Goal: Transaction & Acquisition: Obtain resource

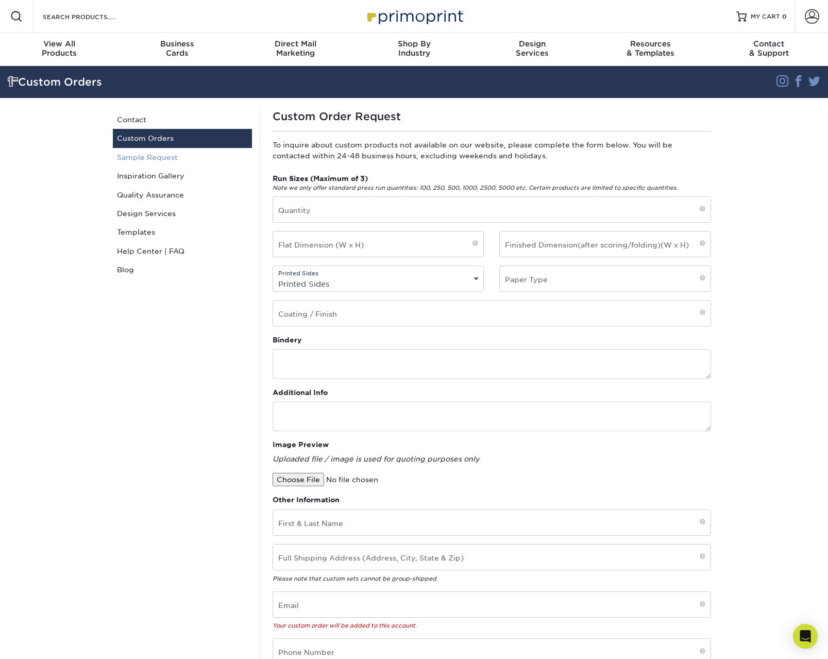
click at [143, 157] on link "Sample Request" at bounding box center [182, 157] width 139 height 19
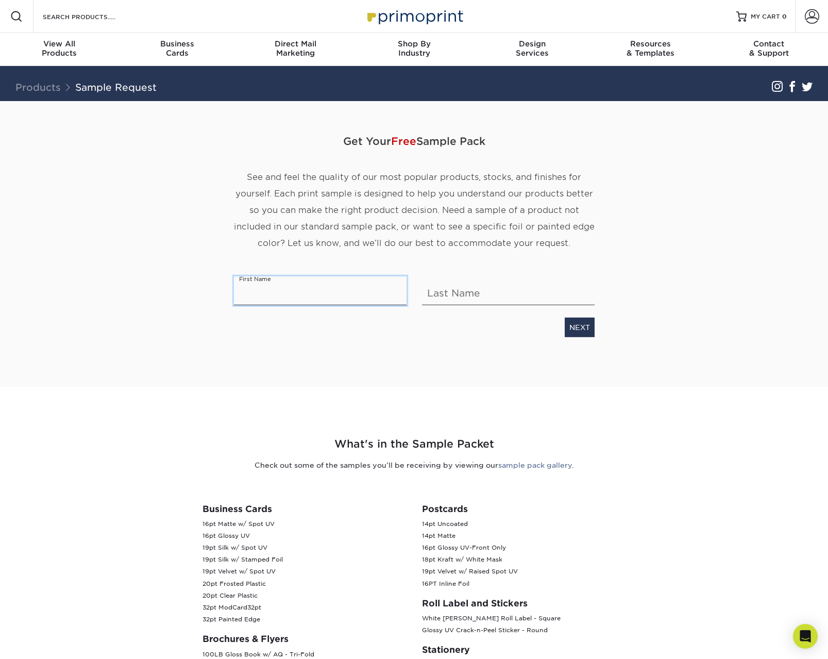
click at [267, 295] on input "text" at bounding box center [320, 290] width 173 height 29
type input "Virgil"
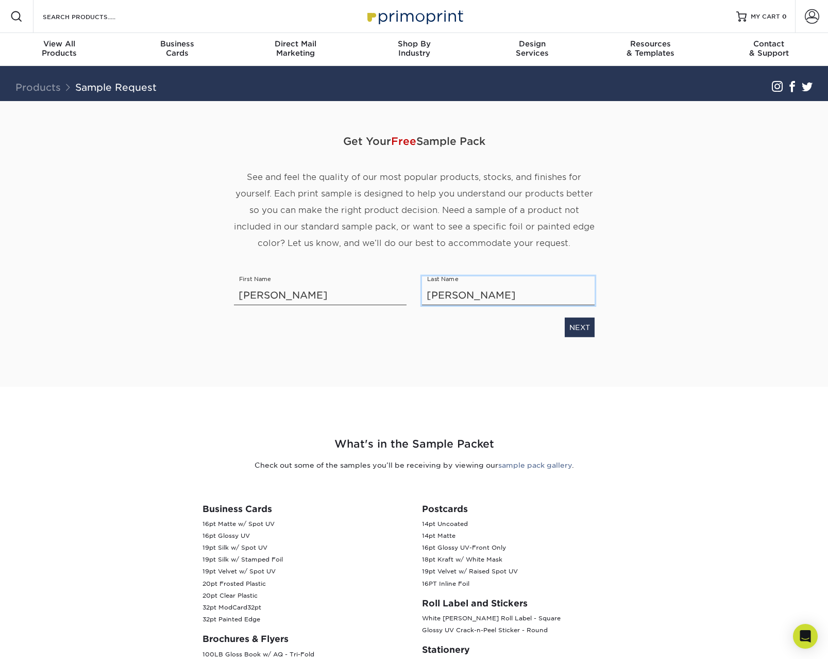
type input "Ortiz"
click at [521, 345] on div "Get Your Free Sample Pack See and feel the quality of our most popular products…" at bounding box center [414, 231] width 361 height 261
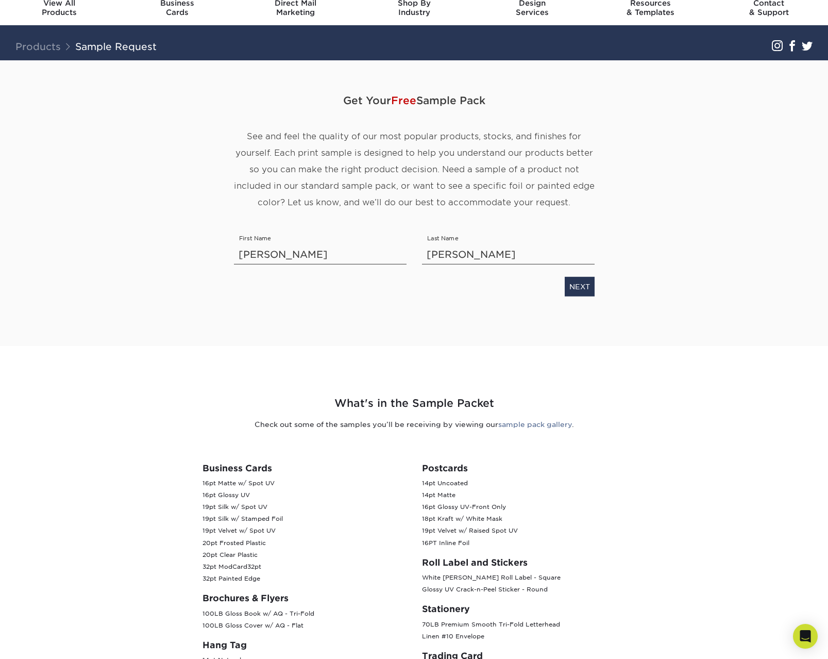
scroll to position [59, 0]
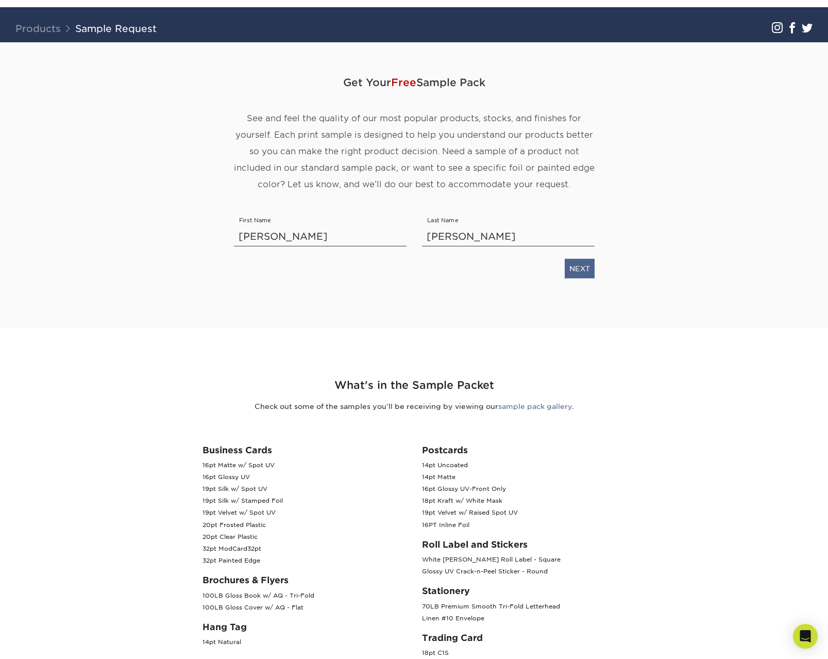
click at [585, 267] on link "NEXT" at bounding box center [580, 268] width 30 height 20
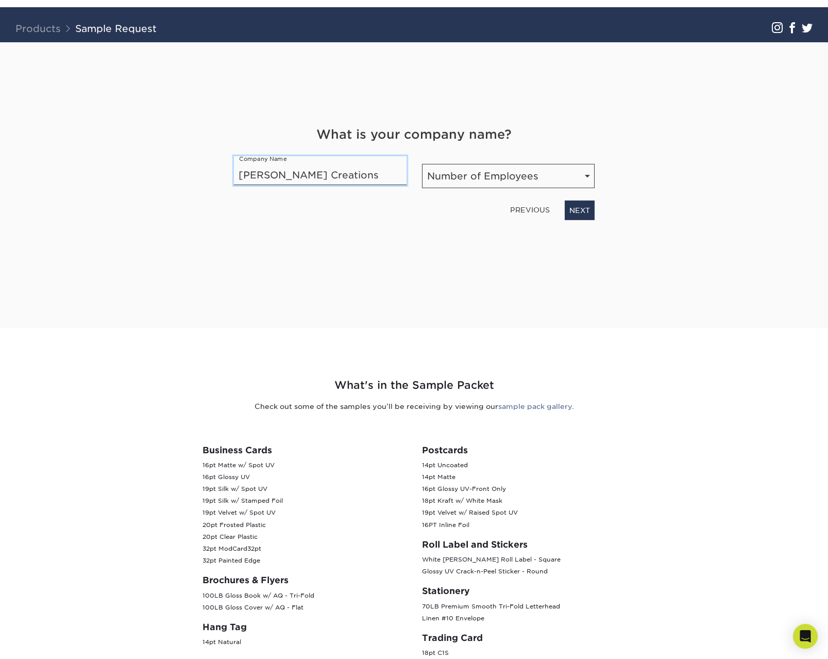
type input "Virgil Ortiz Creations"
select select "Self-employed"
click at [580, 211] on link "NEXT" at bounding box center [580, 210] width 30 height 20
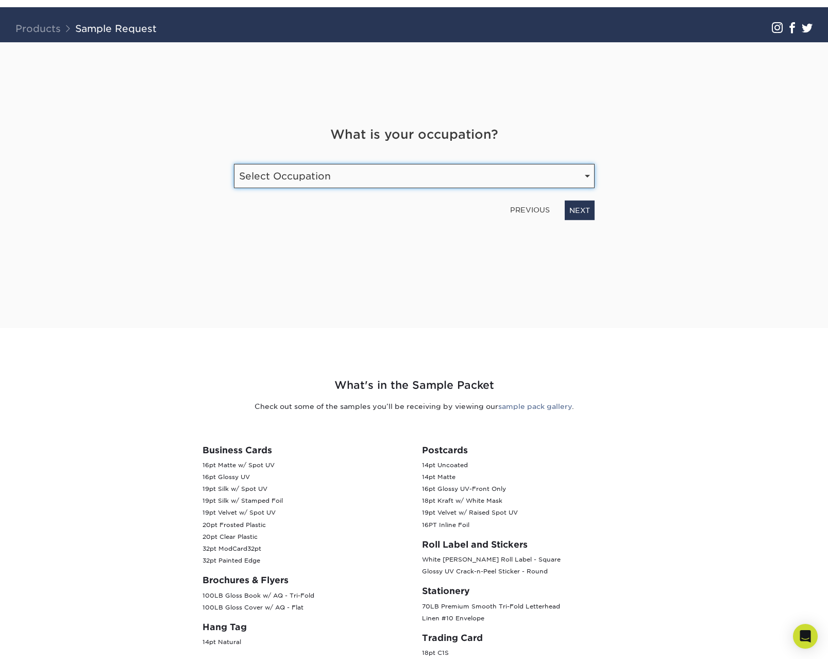
select select "Entrepreneur"
click at [575, 210] on link "NEXT" at bounding box center [580, 210] width 30 height 20
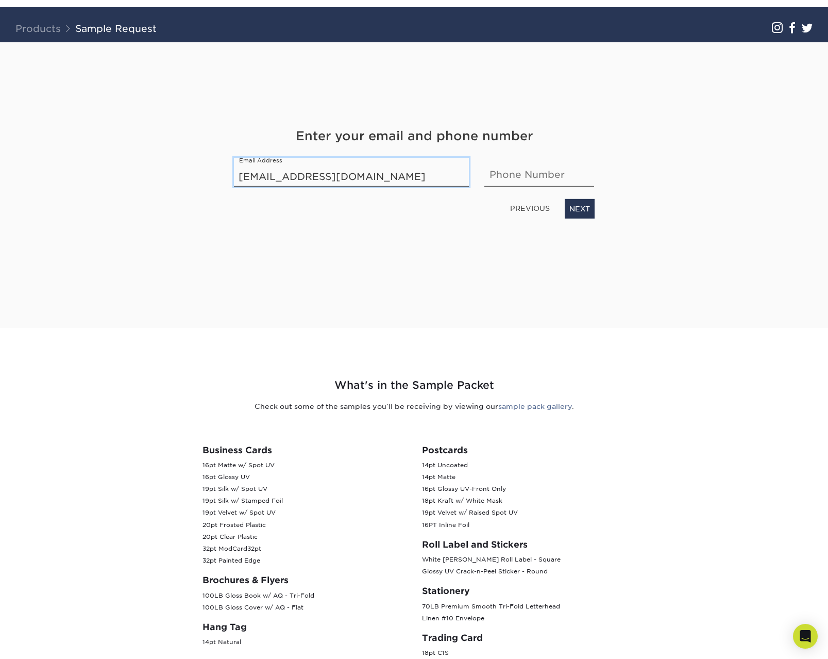
type input "voccreations@gmail.com"
click at [583, 174] on input "5057956735" at bounding box center [540, 171] width 110 height 29
click at [585, 175] on input "5052549462" at bounding box center [540, 171] width 110 height 29
click at [582, 176] on input "5052549462" at bounding box center [540, 171] width 110 height 29
paste input "free trading card sample pack"
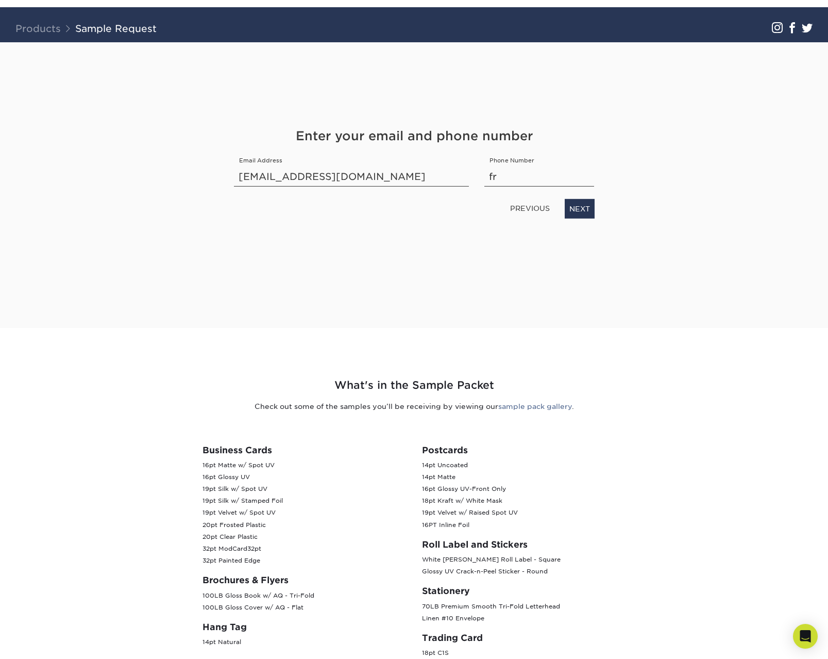
type input "f"
click at [579, 175] on input "text" at bounding box center [540, 171] width 110 height 29
click at [581, 175] on input "1 (505) 795" at bounding box center [540, 171] width 110 height 29
click at [584, 174] on input "1 (505) 795-6735" at bounding box center [540, 171] width 110 height 29
type input "1 (505) 795-6735 - mobile"
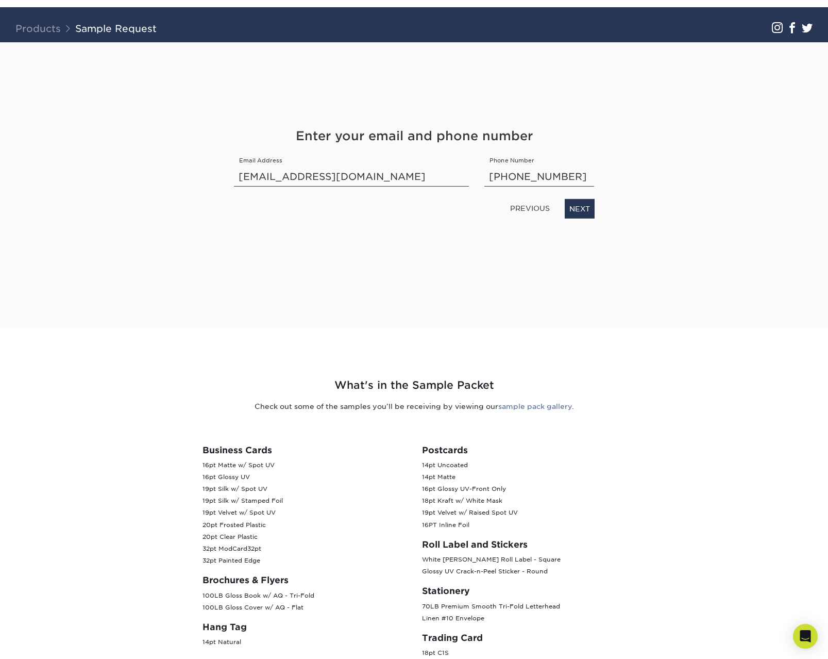
click at [581, 208] on link "NEXT" at bounding box center [580, 208] width 30 height 20
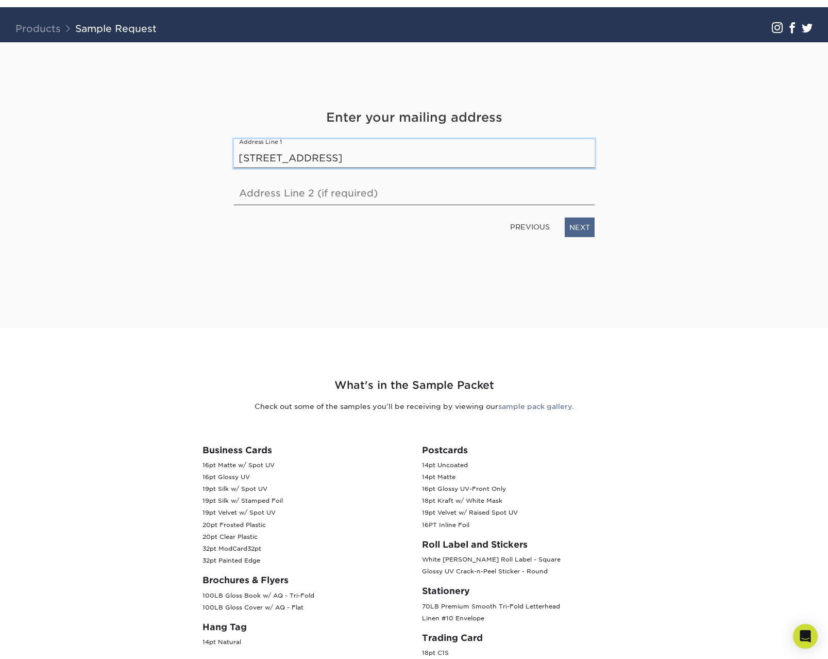
type input "PO Box 146, Cochiti, NM, 87072"
click at [578, 227] on link "NEXT" at bounding box center [580, 227] width 30 height 20
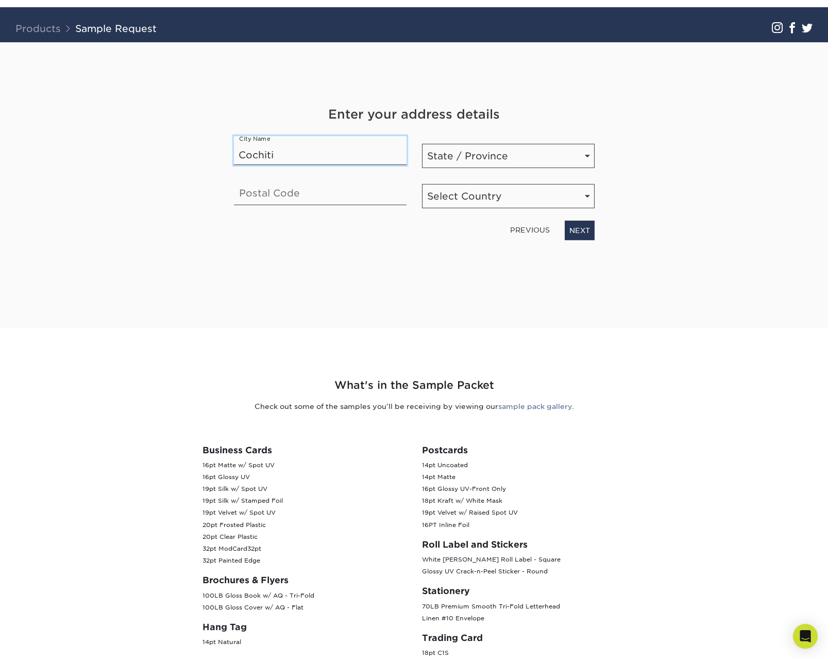
type input "Cochiti"
type input "87072"
select select "NM"
select select "US"
click at [581, 229] on link "NEXT" at bounding box center [580, 230] width 30 height 20
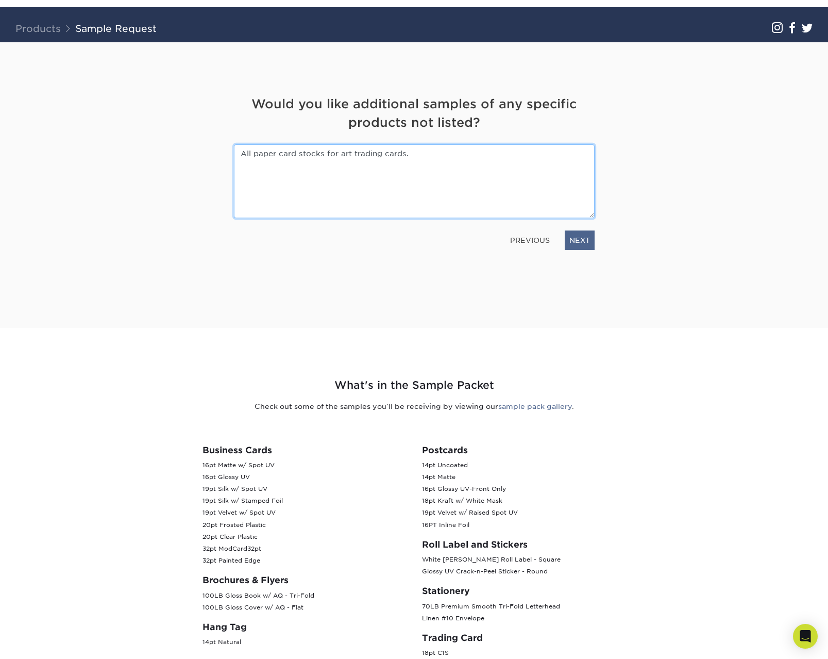
type textarea "All paper card stocks for art trading cards."
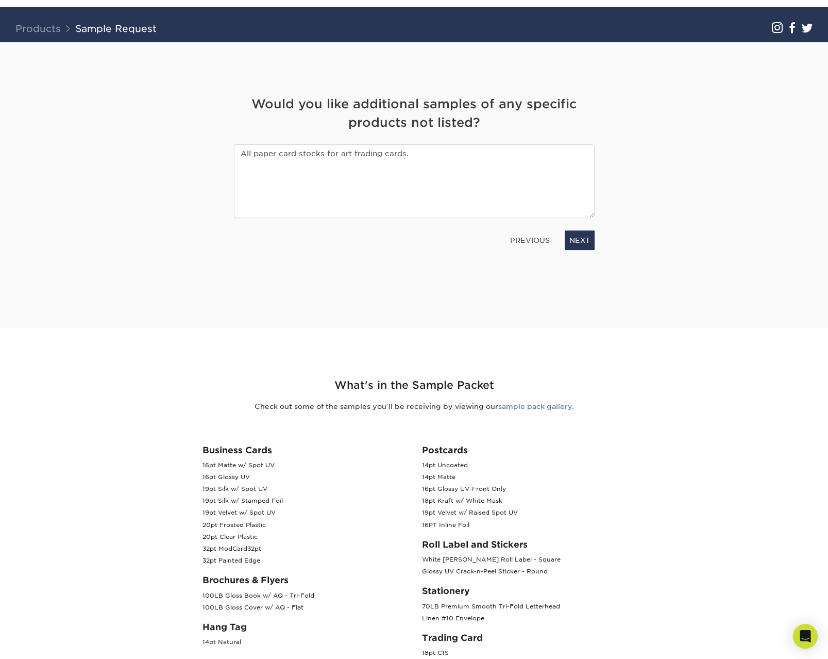
click at [582, 237] on link "NEXT" at bounding box center [580, 240] width 30 height 20
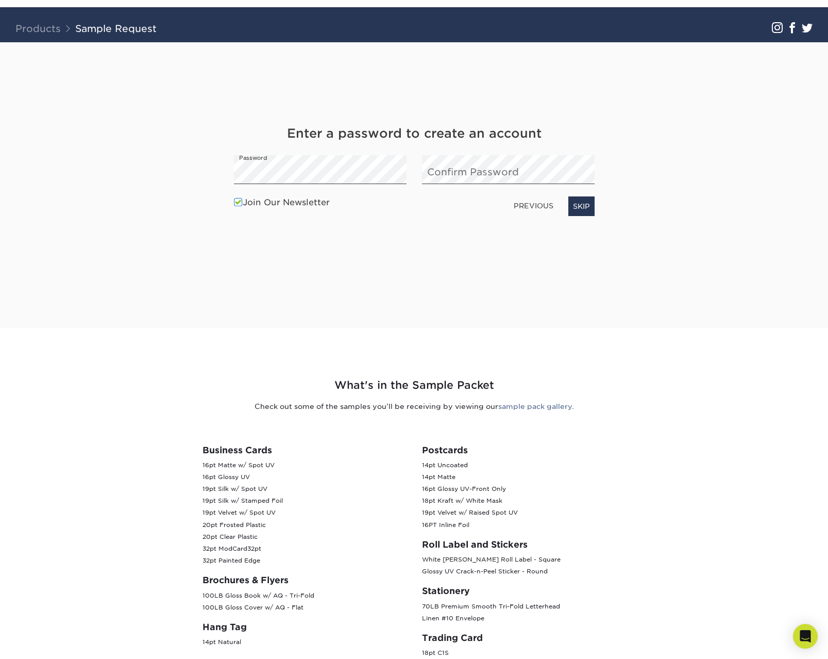
scroll to position [0, 0]
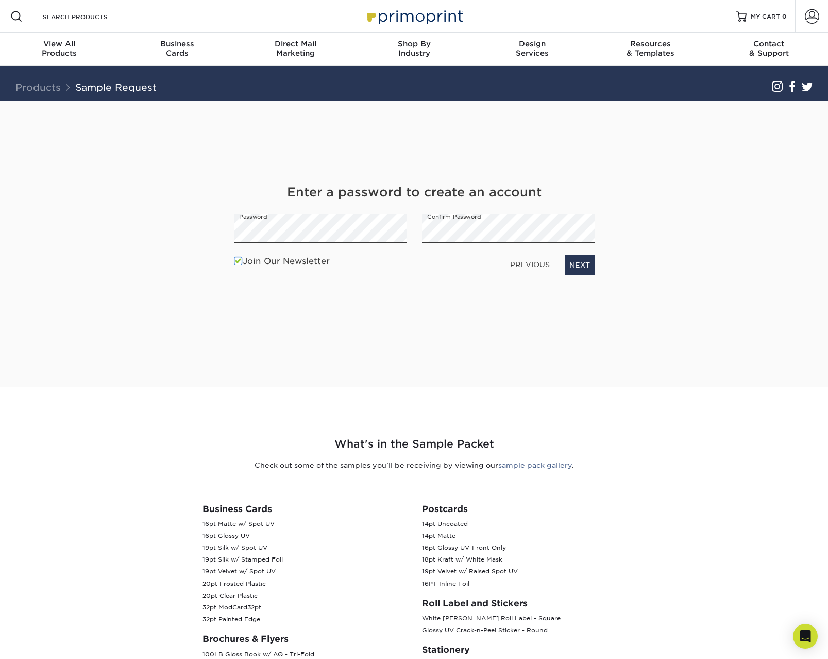
click at [238, 260] on span at bounding box center [238, 261] width 9 height 10
click at [0, 0] on input "Join Our Newsletter" at bounding box center [0, 0] width 0 height 0
click at [578, 267] on link "NEXT" at bounding box center [580, 265] width 30 height 20
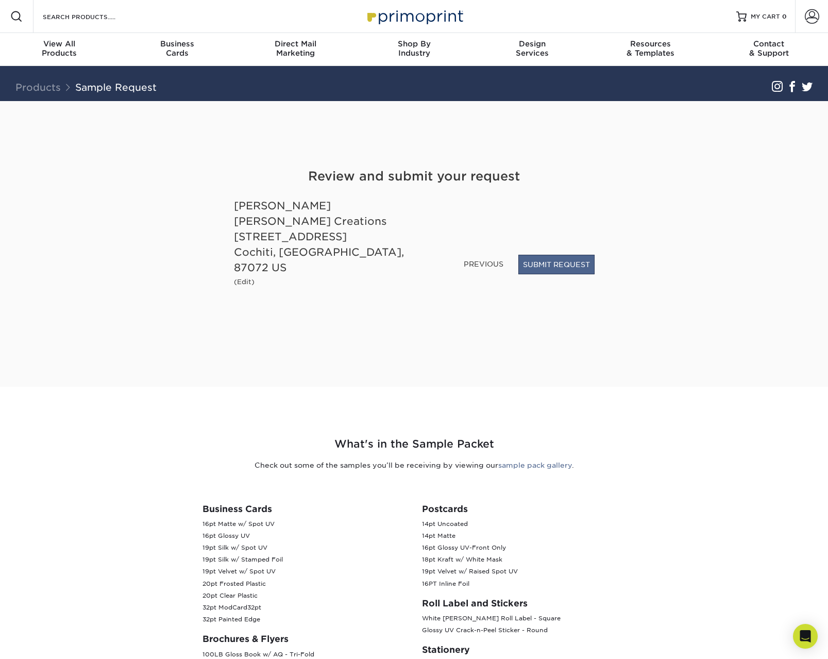
click at [543, 274] on button "SUBMIT REQUEST" at bounding box center [557, 265] width 76 height 20
